Goal: Share content: Share content

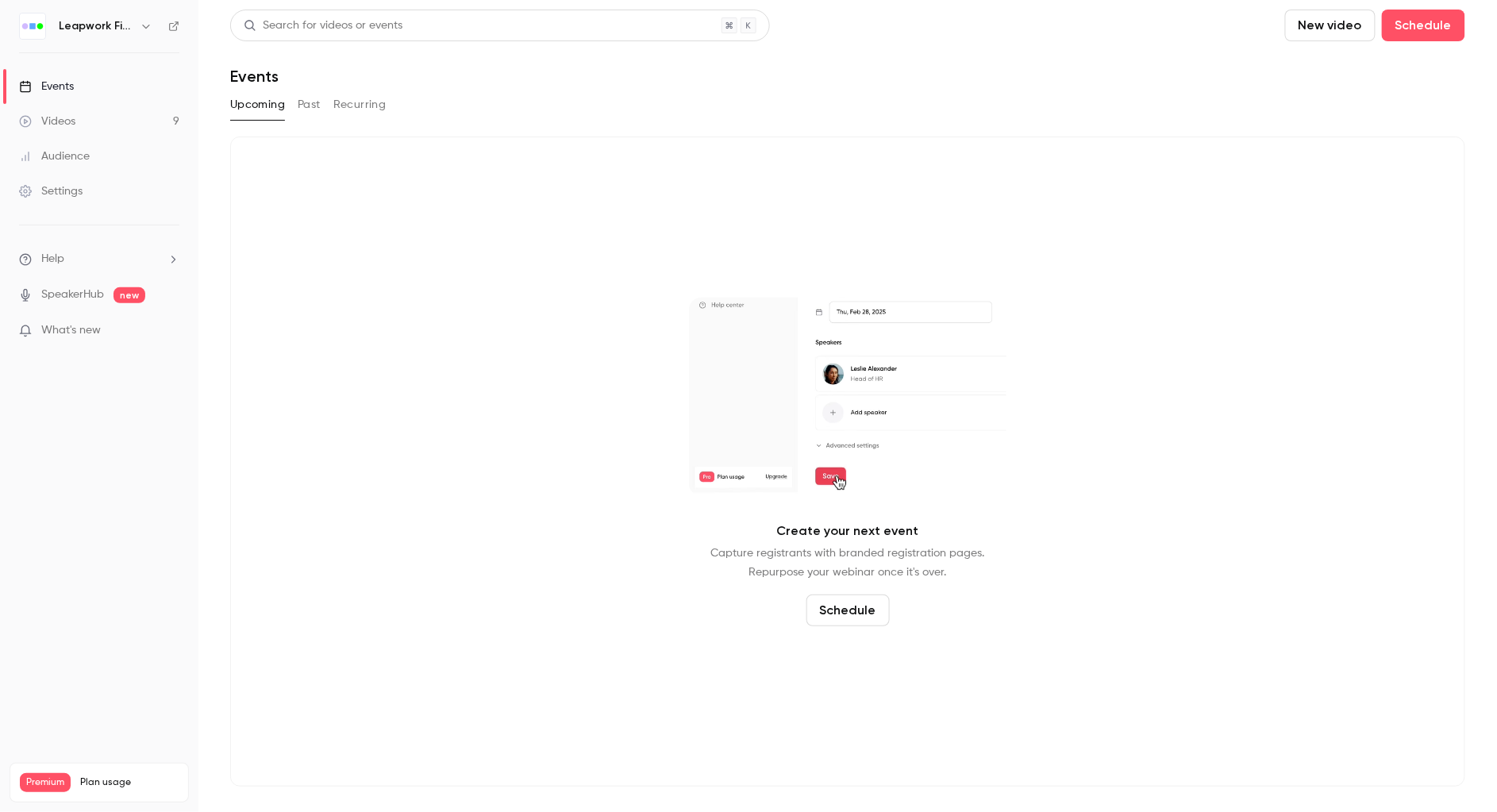
click at [140, 28] on icon "button" at bounding box center [146, 26] width 12 height 12
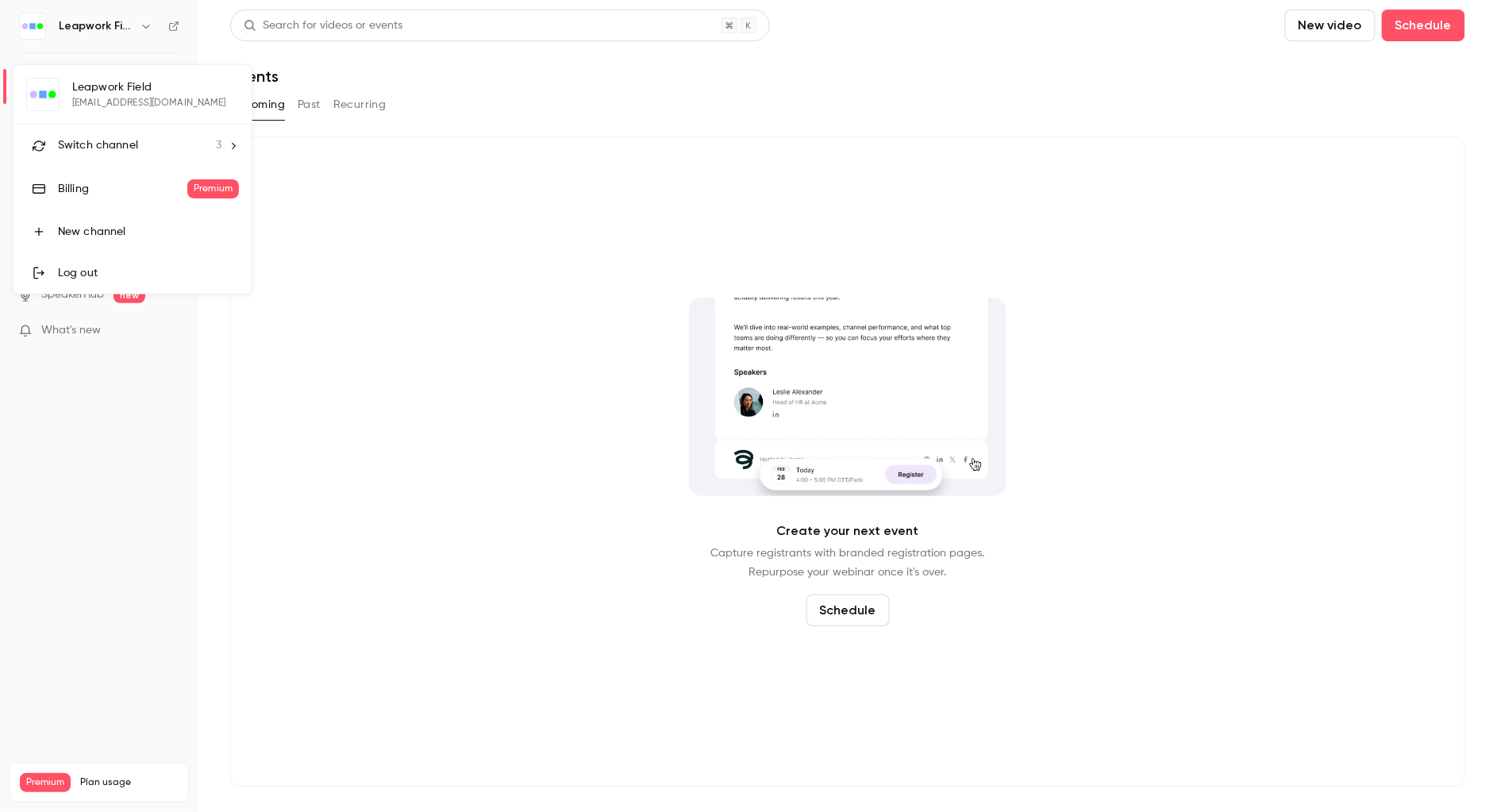
click at [146, 27] on div at bounding box center [748, 406] width 1497 height 812
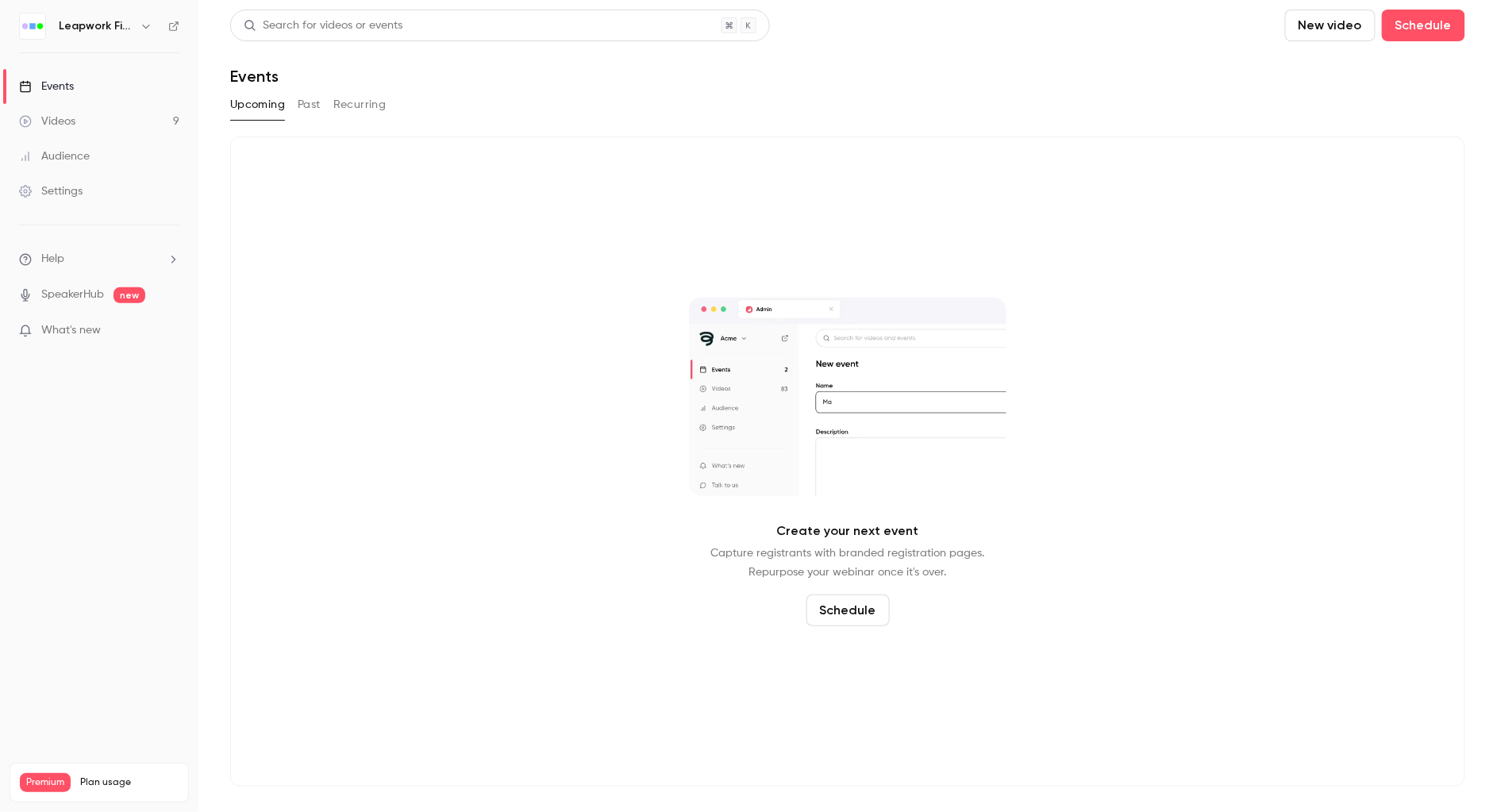
click at [137, 29] on button "button" at bounding box center [146, 26] width 19 height 19
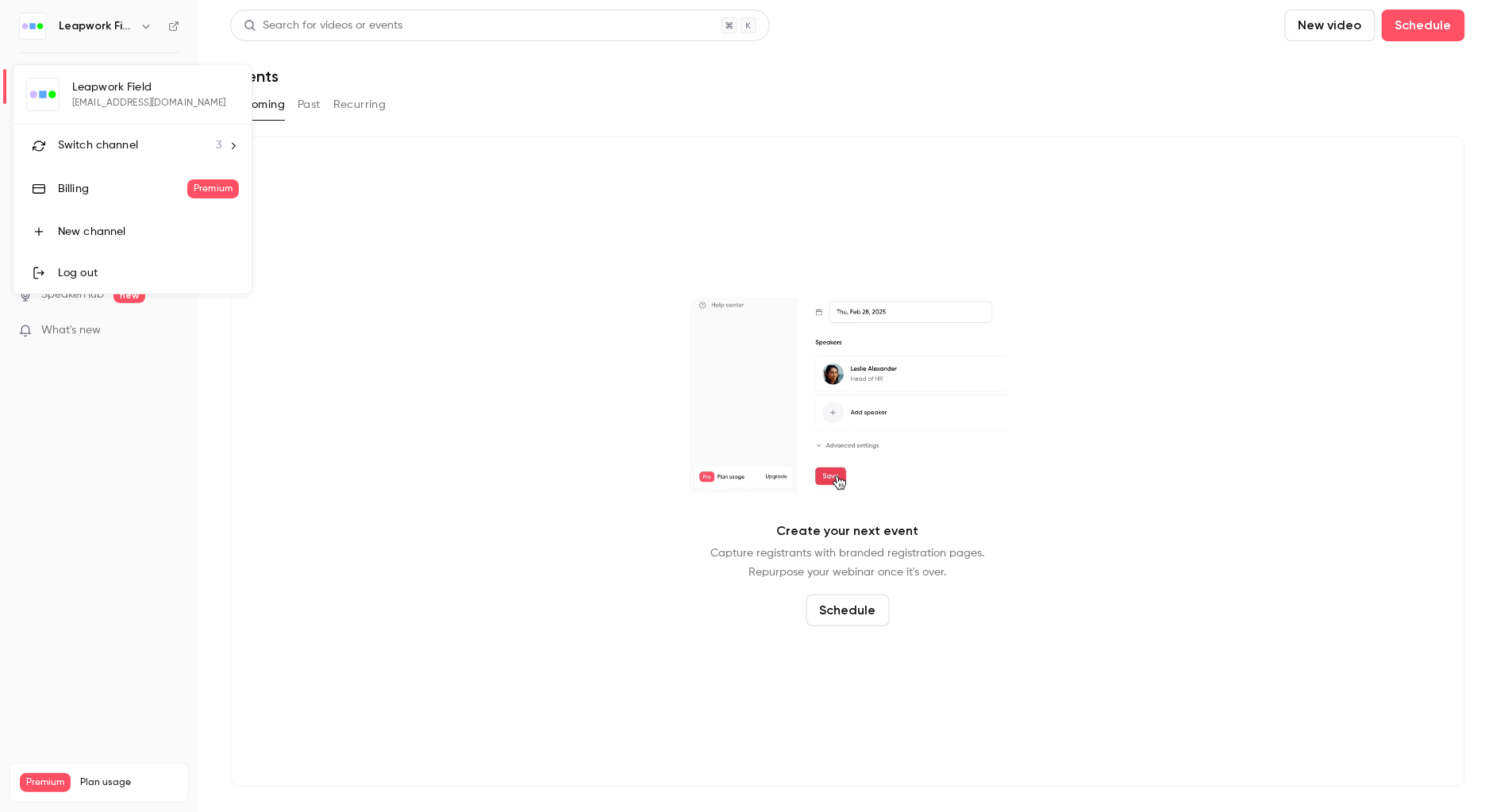
click at [111, 139] on span "Switch channel" at bounding box center [98, 146] width 80 height 17
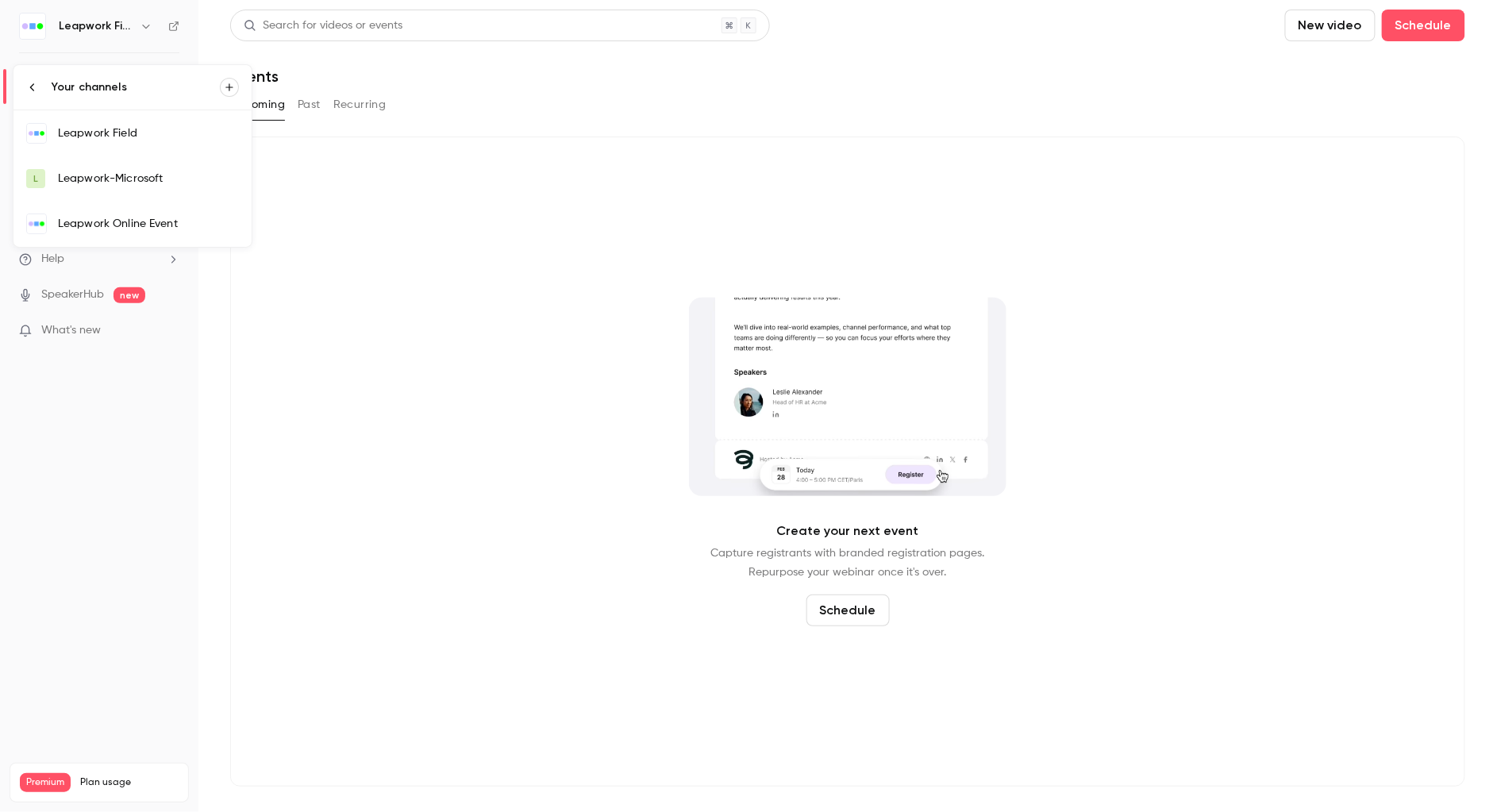
click at [125, 219] on div "Leapwork Online Event" at bounding box center [148, 223] width 181 height 16
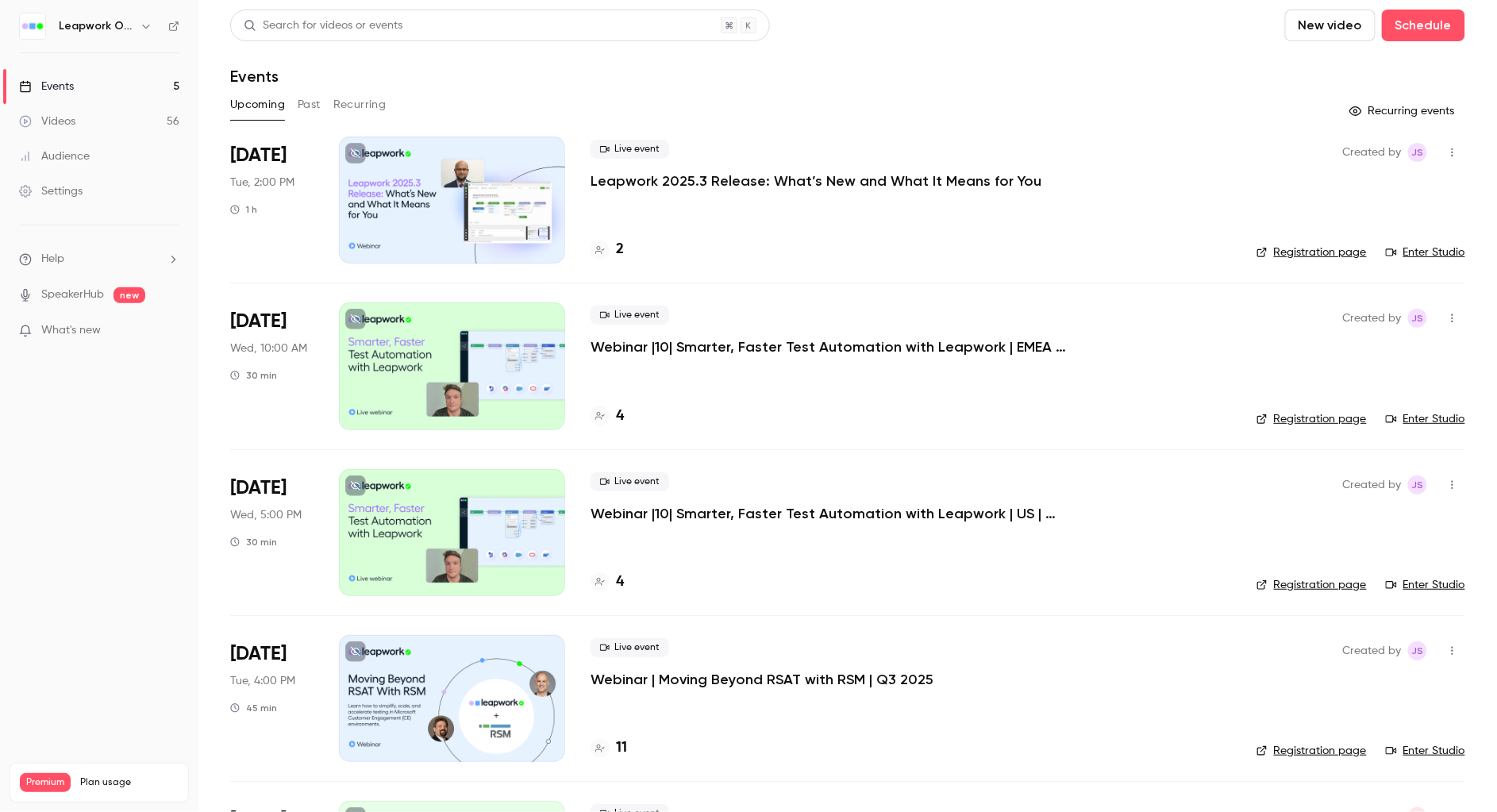
click at [308, 105] on button "Past" at bounding box center [309, 104] width 23 height 26
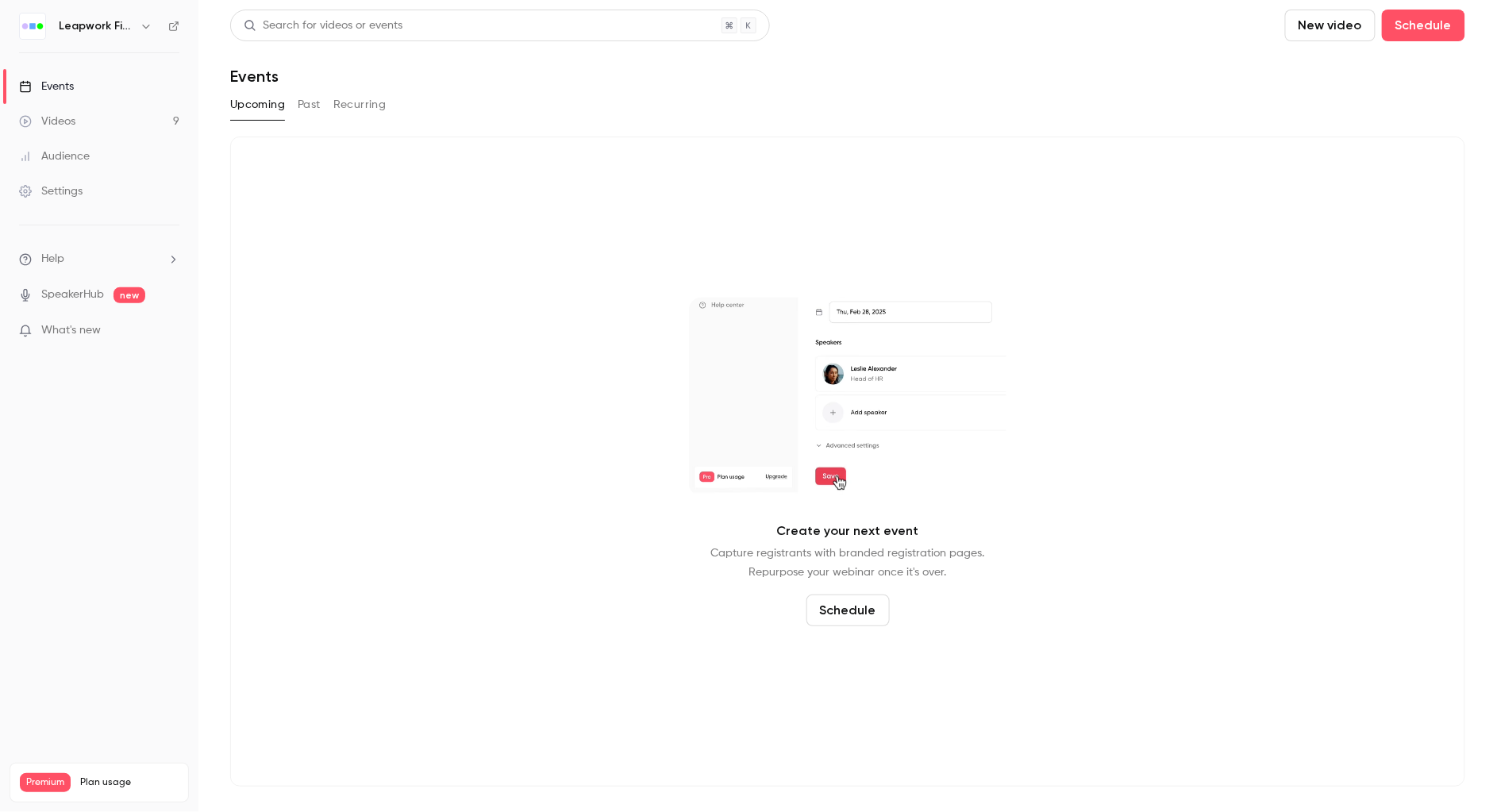
click at [313, 106] on button "Past" at bounding box center [309, 104] width 23 height 26
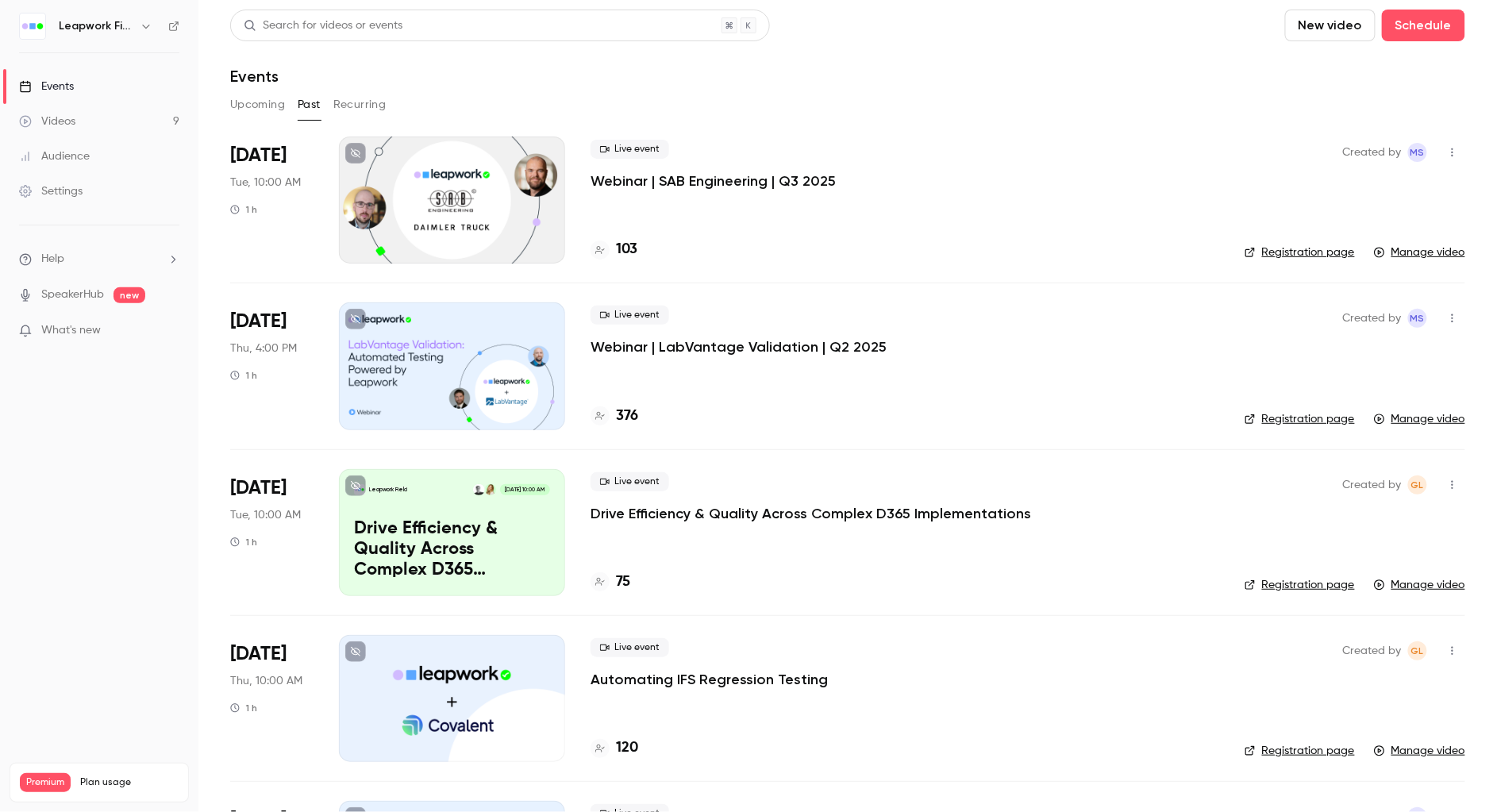
click at [147, 24] on icon "button" at bounding box center [146, 26] width 12 height 12
click at [116, 146] on span "Switch channel" at bounding box center [98, 146] width 80 height 17
click at [116, 216] on div "Leapwork Online Event" at bounding box center [148, 223] width 181 height 16
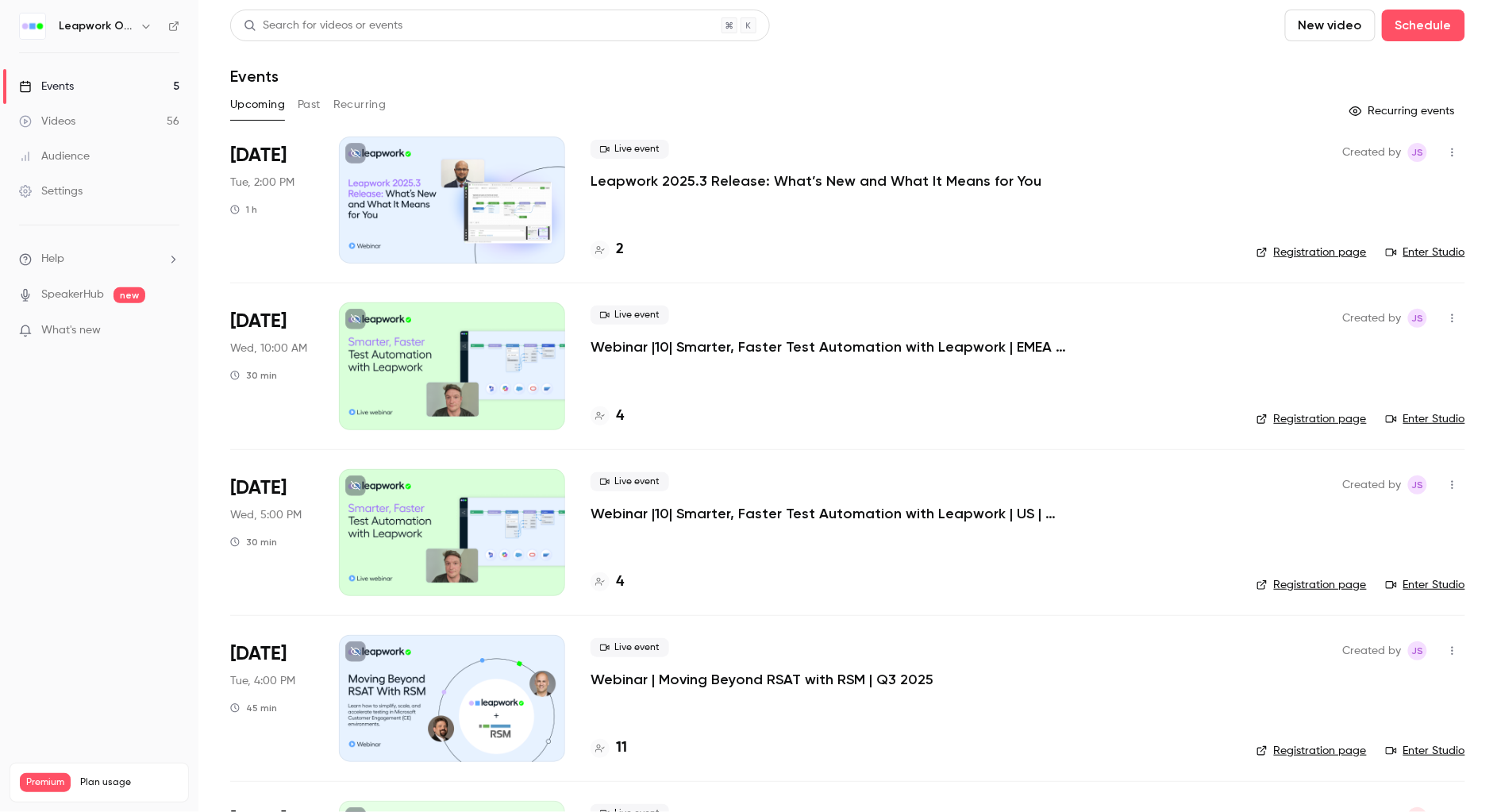
click at [311, 100] on button "Past" at bounding box center [309, 104] width 23 height 26
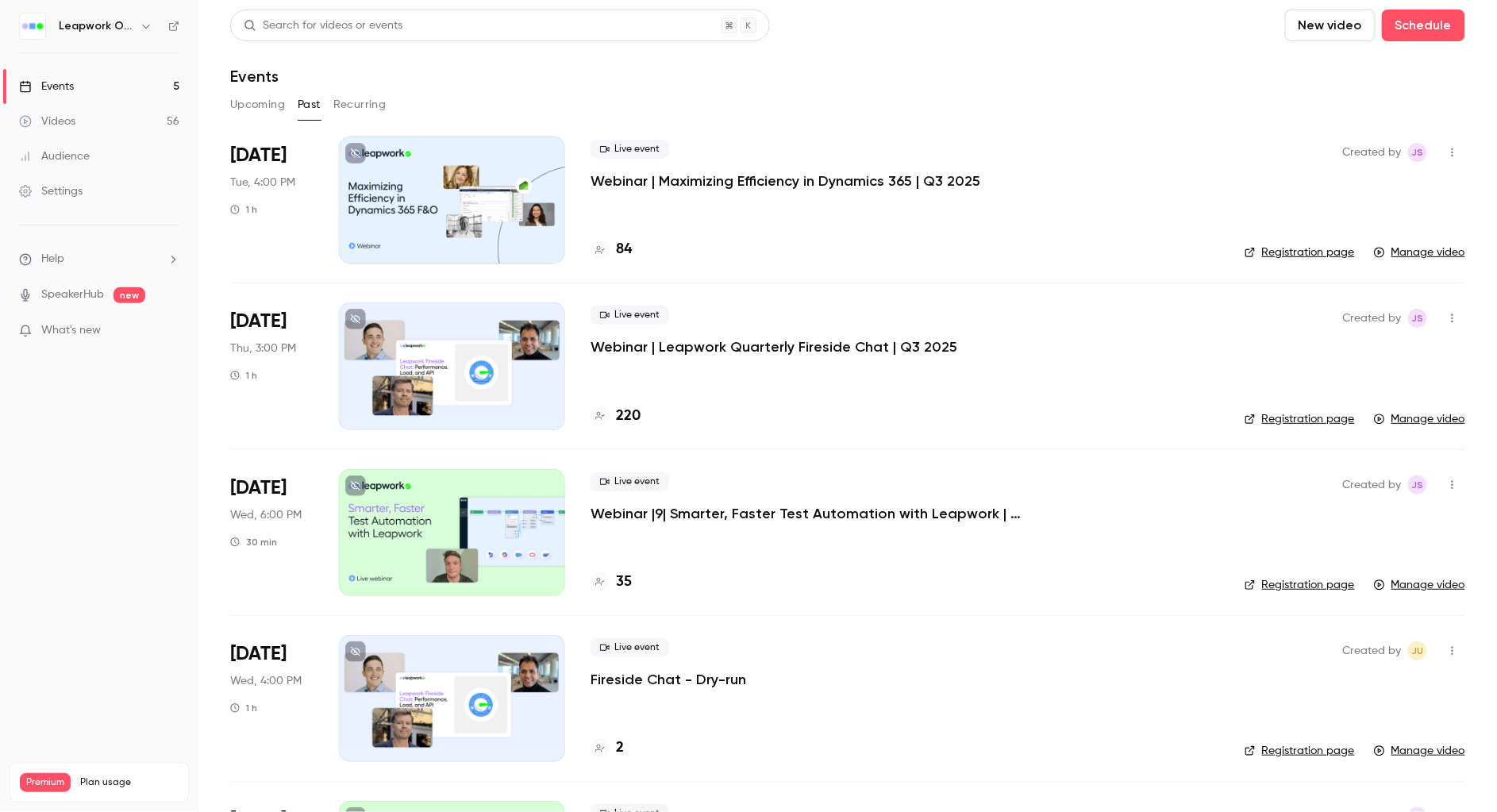
click at [736, 180] on p "Webinar | Maximizing Efficiency in Dynamics 365 | Q3 2025" at bounding box center [786, 181] width 390 height 19
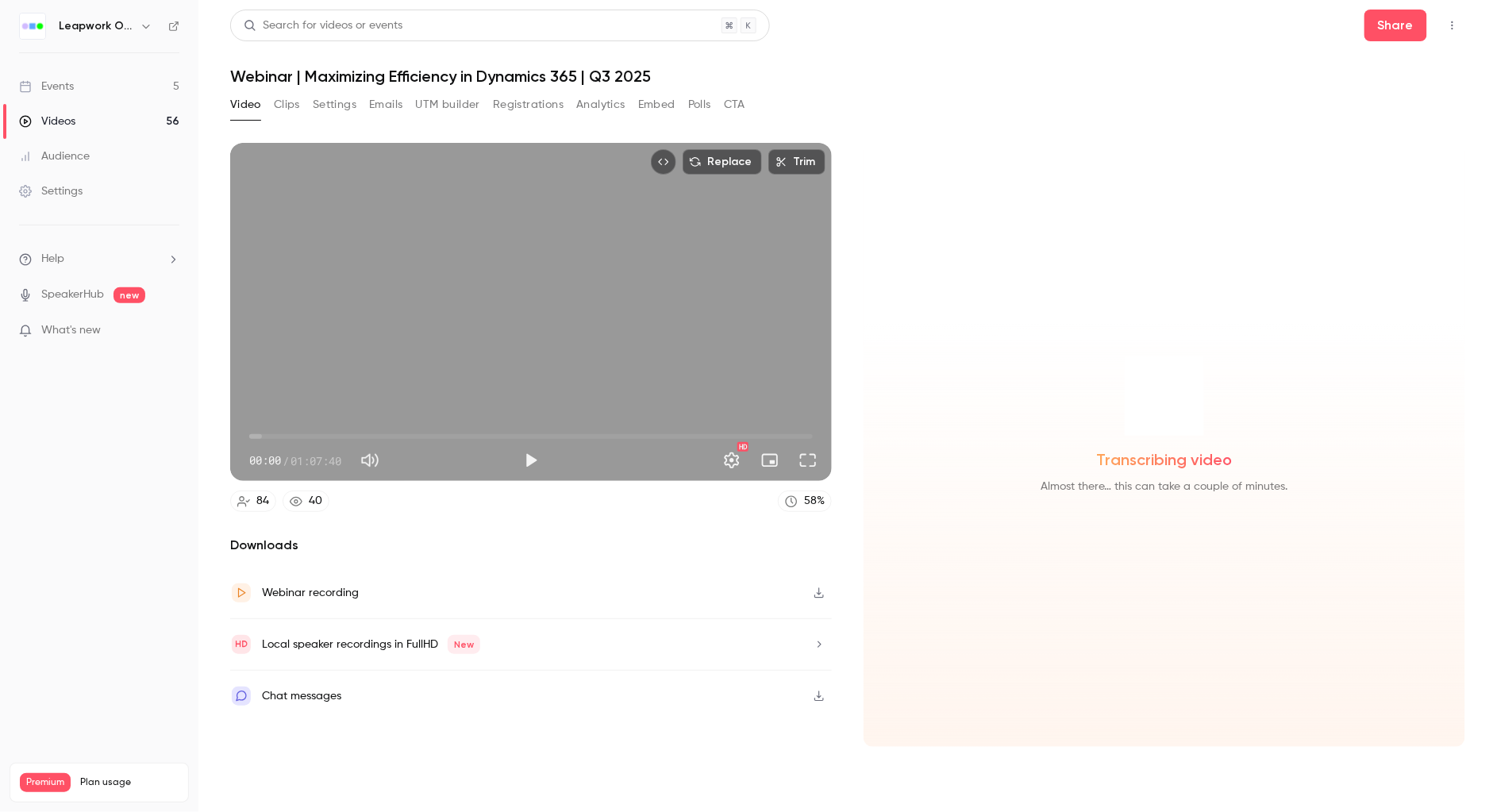
click at [820, 592] on icon "button" at bounding box center [818, 592] width 12 height 11
click at [1397, 28] on button "Share" at bounding box center [1396, 26] width 62 height 32
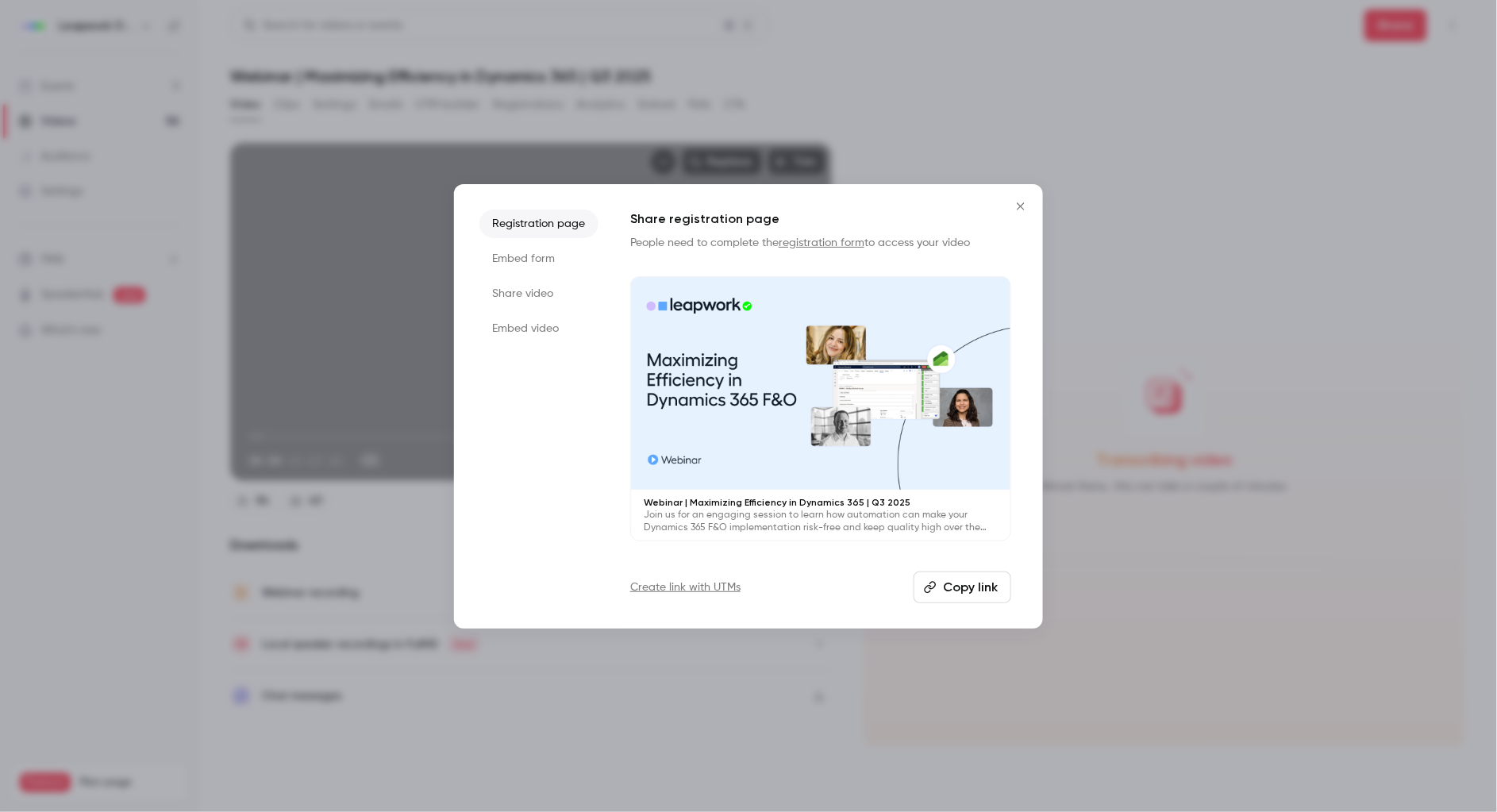
click at [524, 291] on li "Share video" at bounding box center [539, 293] width 119 height 28
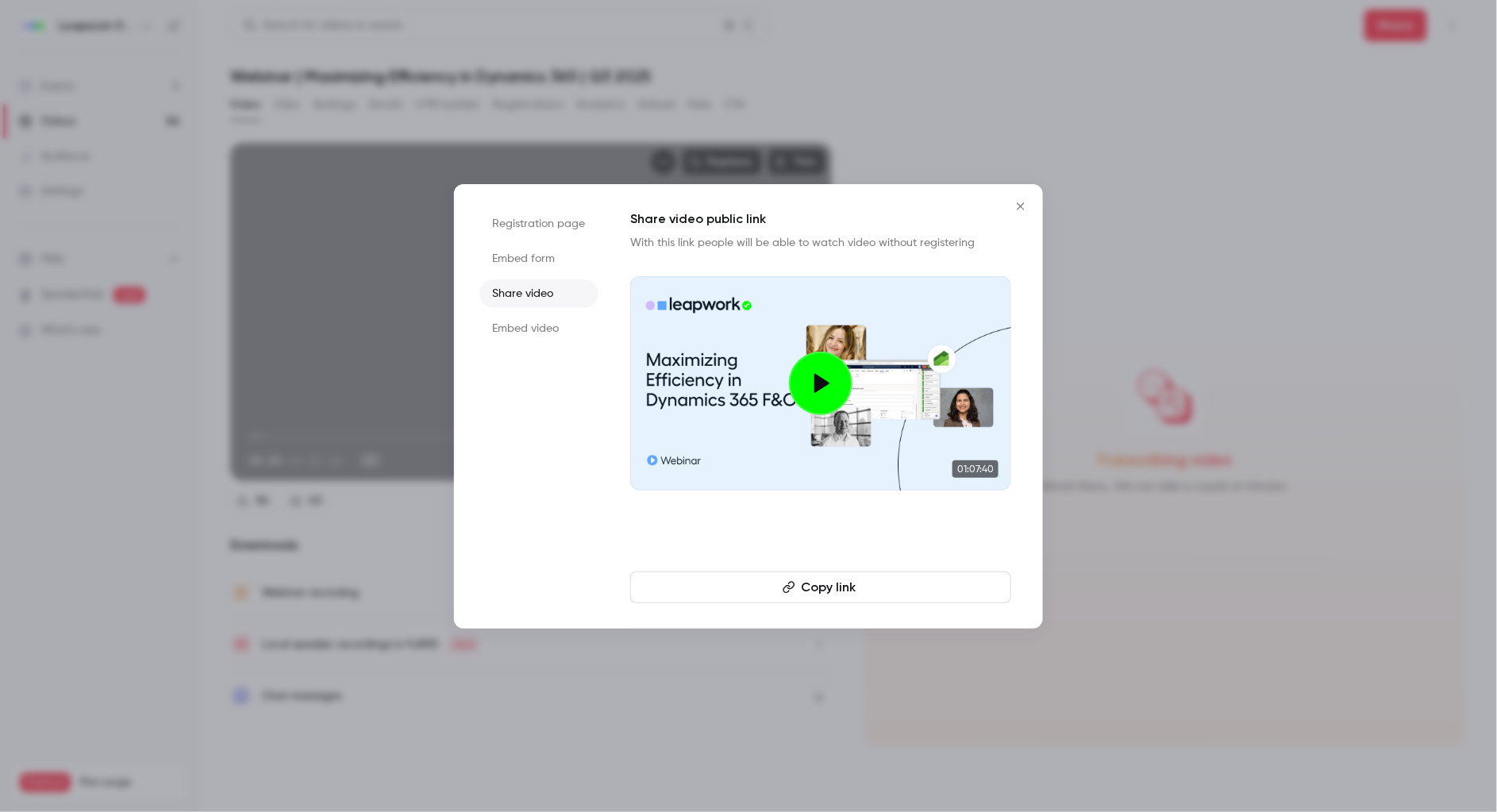
drag, startPoint x: 886, startPoint y: 578, endPoint x: 896, endPoint y: 576, distance: 10.2
click at [886, 578] on button "Copy link" at bounding box center [821, 588] width 381 height 32
click at [322, 12] on div at bounding box center [748, 406] width 1497 height 812
